Goal: Obtain resource: Download file/media

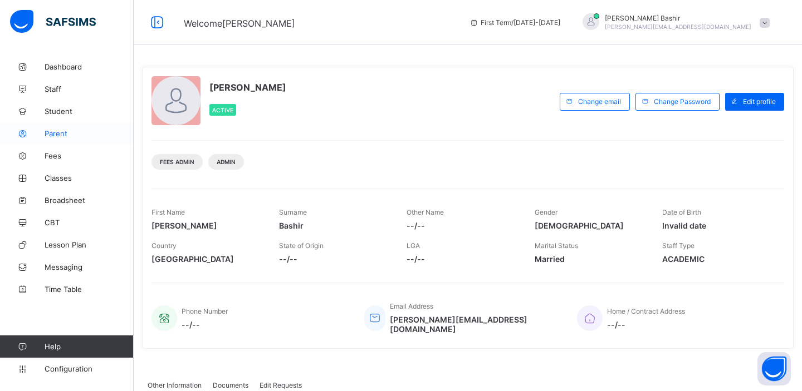
click at [62, 139] on link "Parent" at bounding box center [67, 133] width 134 height 22
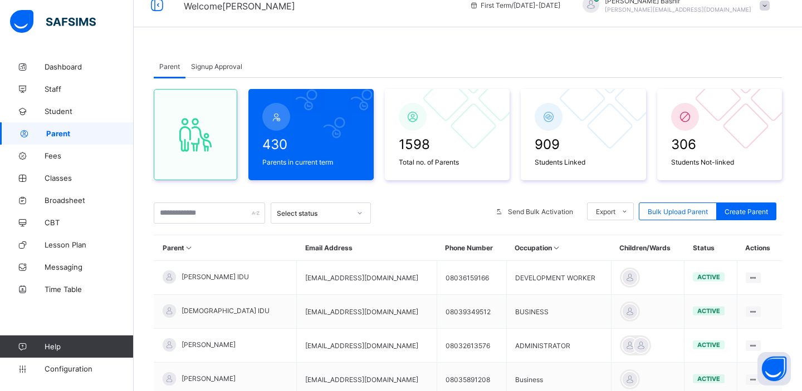
scroll to position [22, 0]
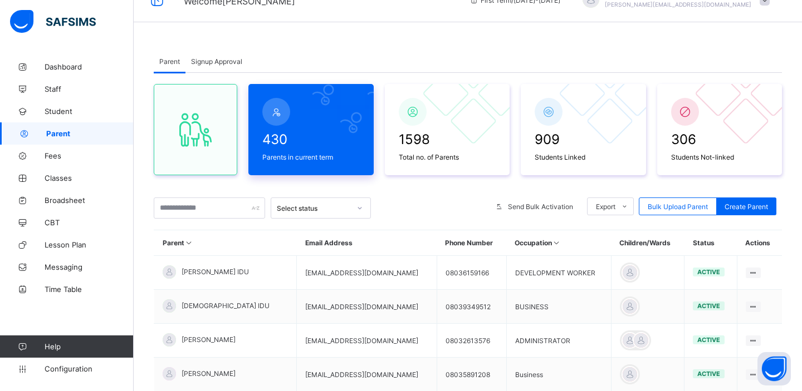
click at [273, 141] on span "430" at bounding box center [310, 139] width 97 height 16
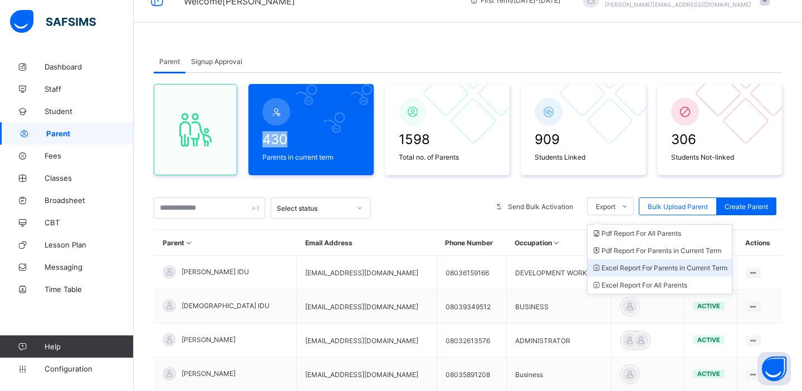
click at [700, 270] on li "Excel Report For Parents in Current Term" at bounding box center [659, 267] width 144 height 17
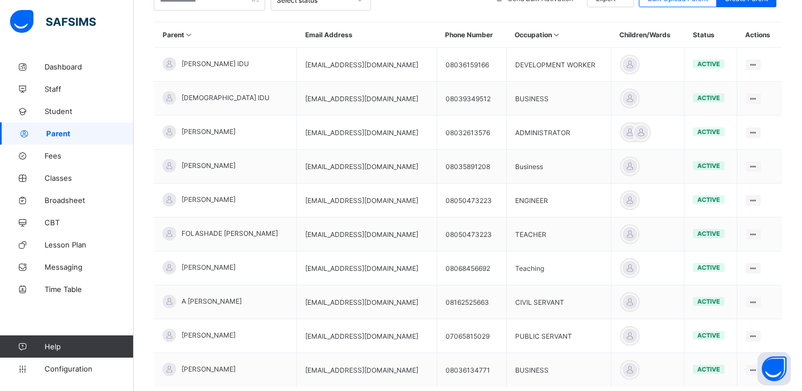
scroll to position [0, 0]
